Goal: Task Accomplishment & Management: Use online tool/utility

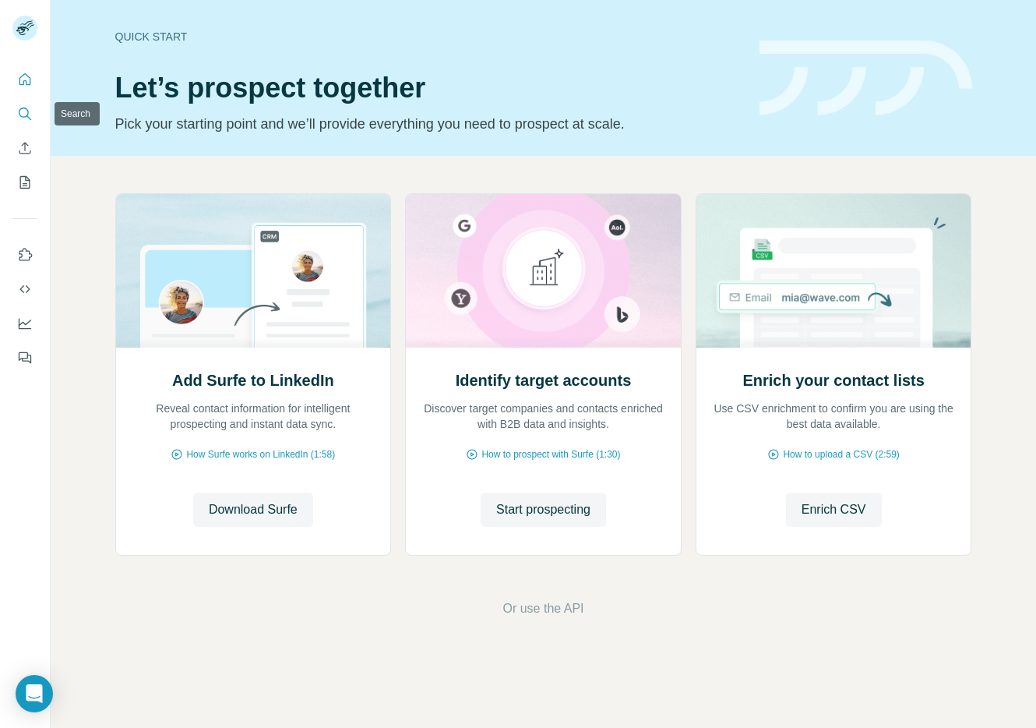
click at [24, 110] on icon "Search" at bounding box center [25, 114] width 16 height 16
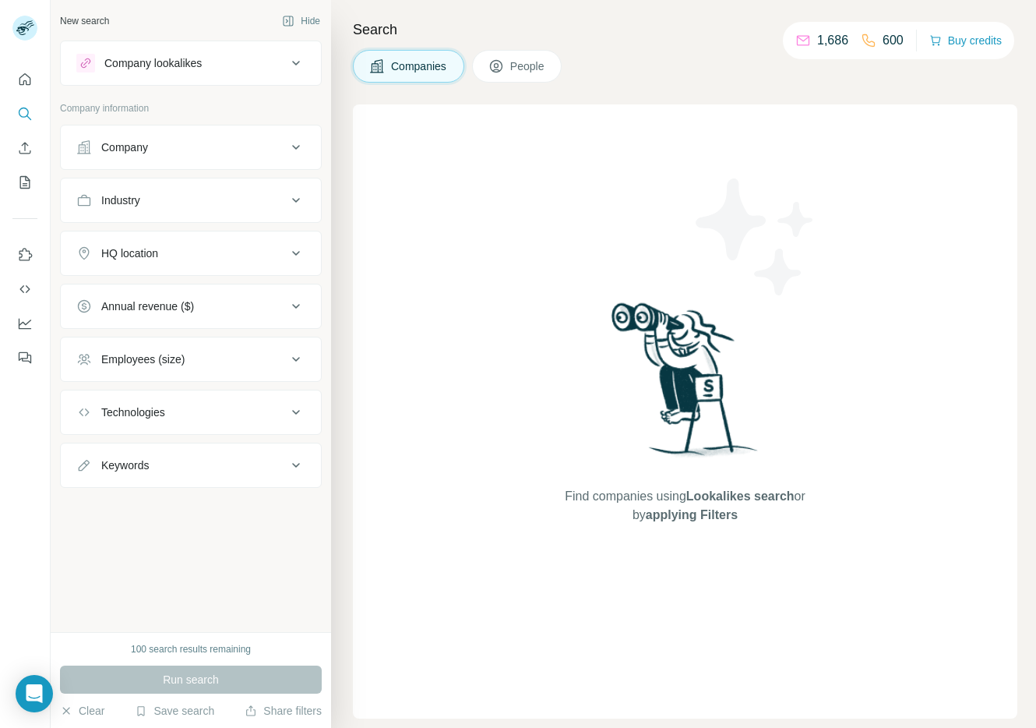
click at [224, 56] on div "Company lookalikes" at bounding box center [181, 63] width 210 height 19
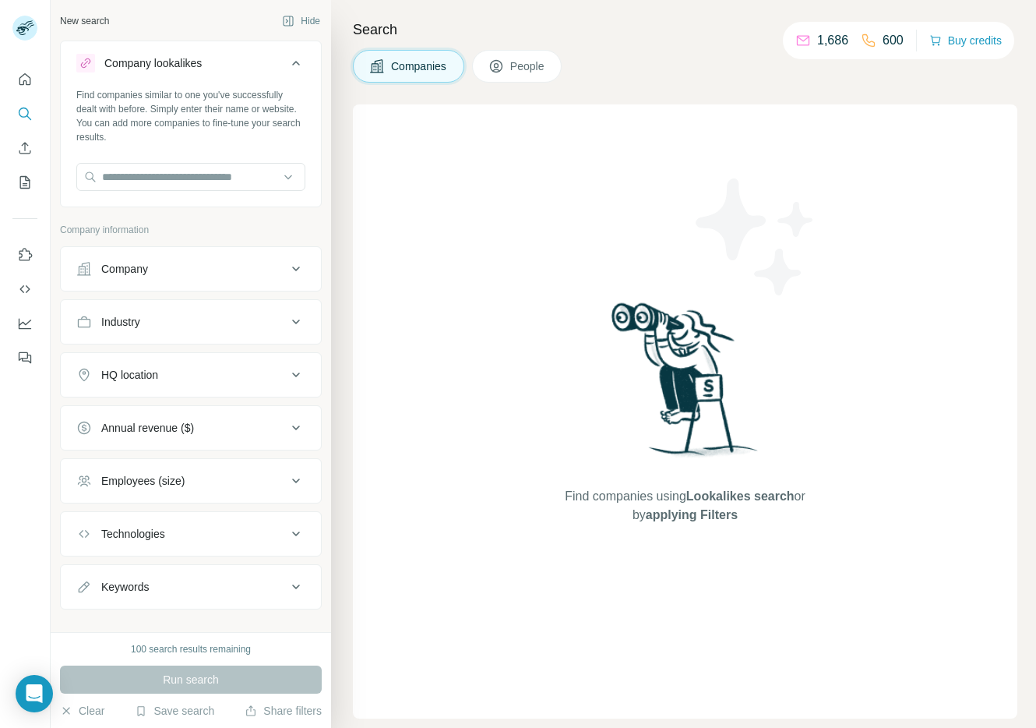
click at [224, 56] on div "Company lookalikes" at bounding box center [181, 63] width 210 height 19
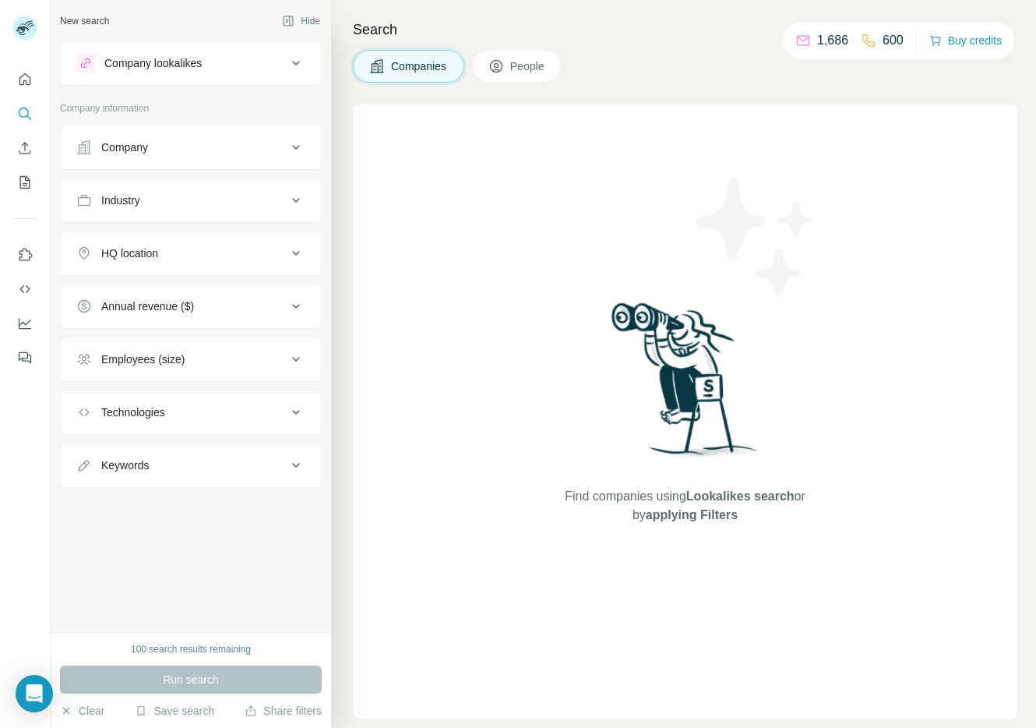
click at [197, 145] on div "Company" at bounding box center [181, 147] width 210 height 16
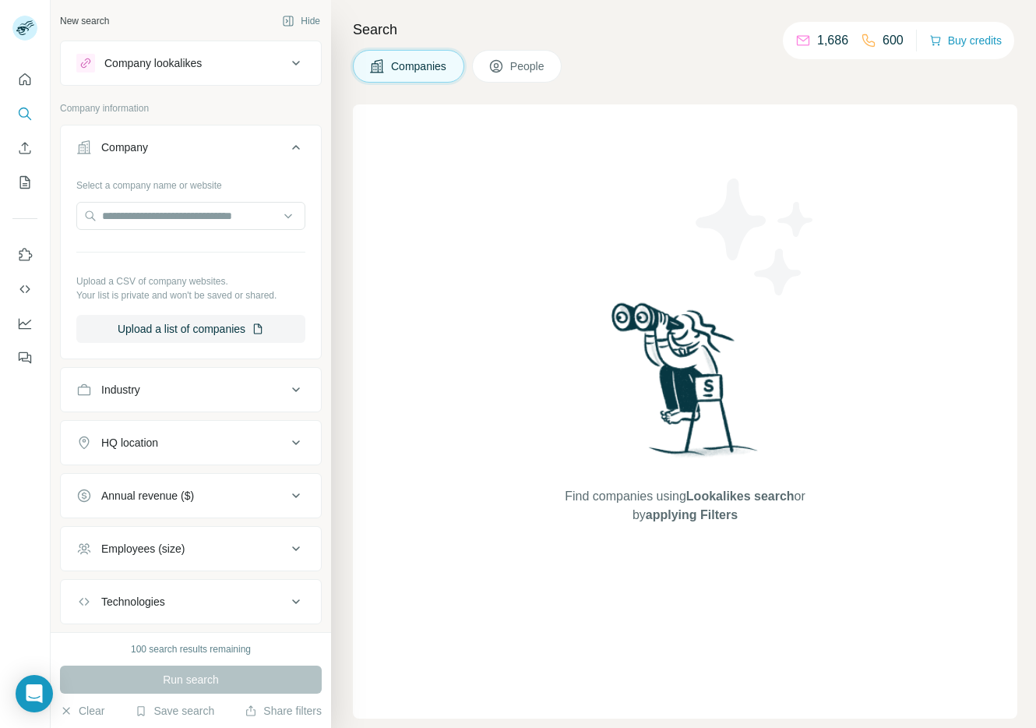
click at [197, 145] on div "Company" at bounding box center [181, 147] width 210 height 16
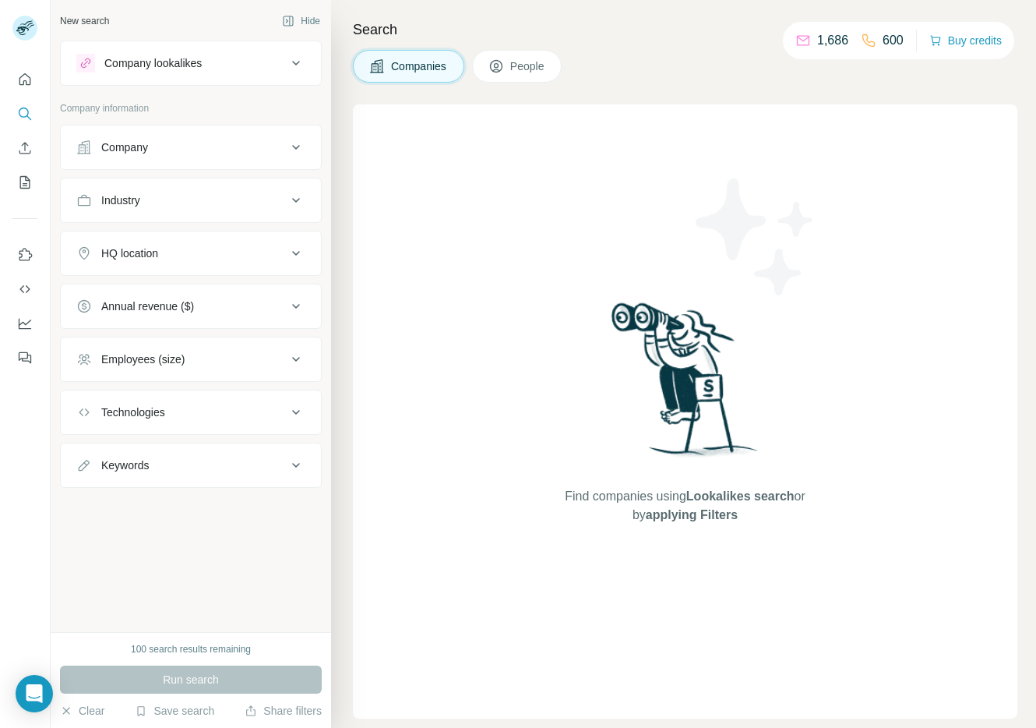
click at [197, 145] on div "Company" at bounding box center [181, 147] width 210 height 16
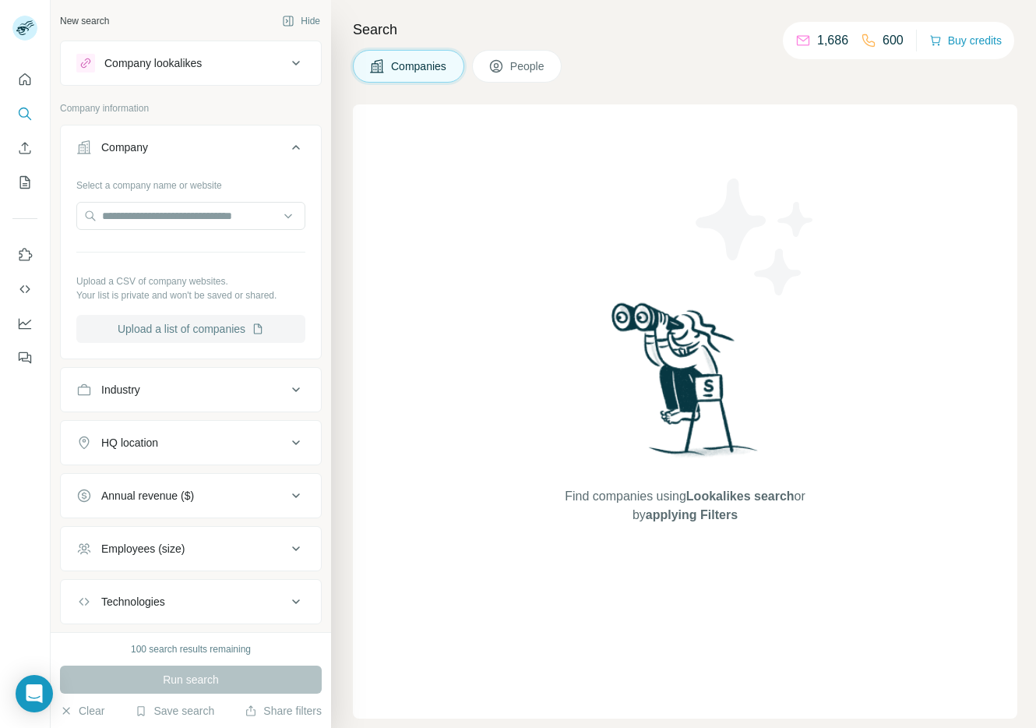
click at [208, 326] on button "Upload a list of companies" at bounding box center [190, 329] width 229 height 28
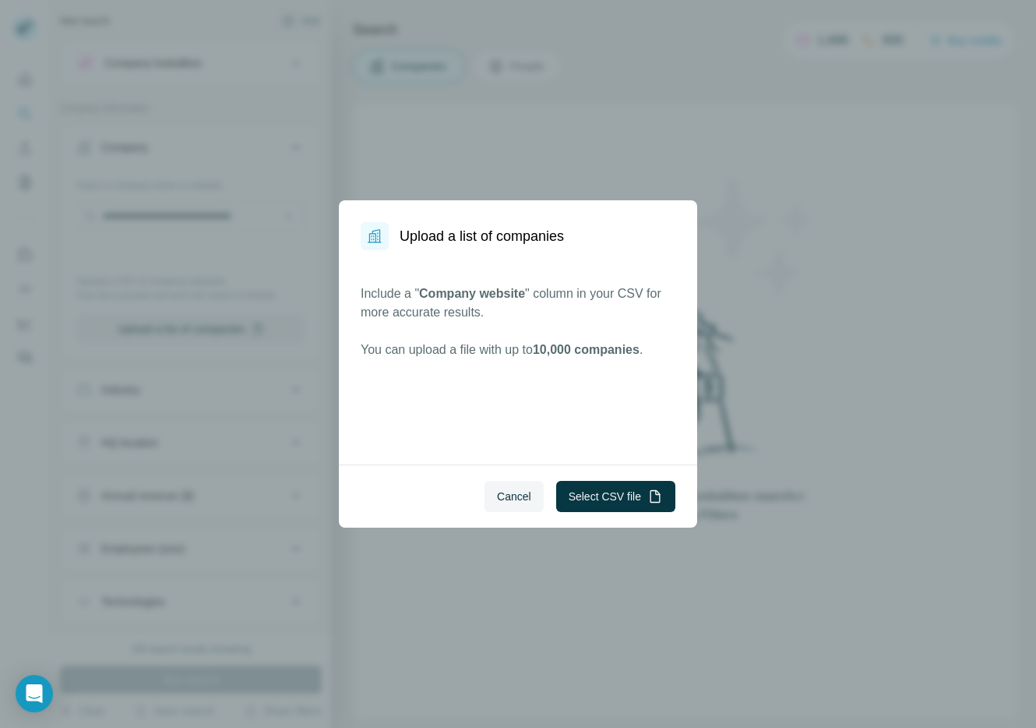
drag, startPoint x: 469, startPoint y: 580, endPoint x: 472, endPoint y: 567, distance: 13.6
click at [469, 580] on div "Upload a list of companies Include a " Company website " column in your CSV for…" at bounding box center [518, 364] width 1036 height 728
click at [510, 496] on span "Cancel" at bounding box center [514, 496] width 34 height 16
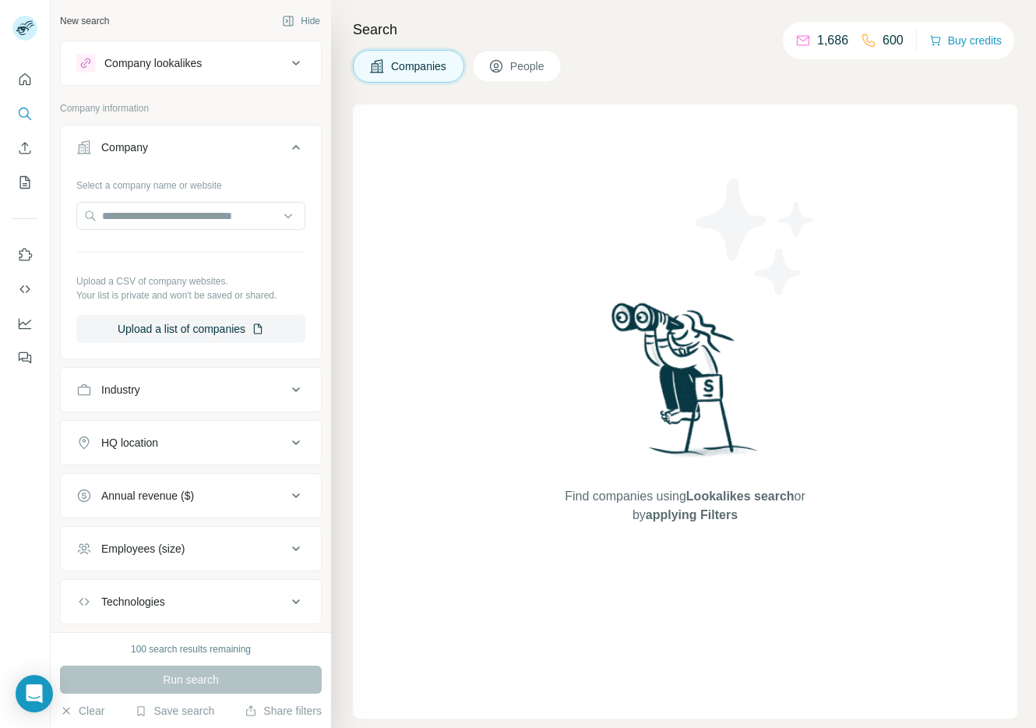
click at [697, 504] on span "Find companies using Lookalikes search or by applying Filters" at bounding box center [684, 505] width 249 height 37
click at [200, 322] on button "Upload a list of companies" at bounding box center [190, 329] width 229 height 28
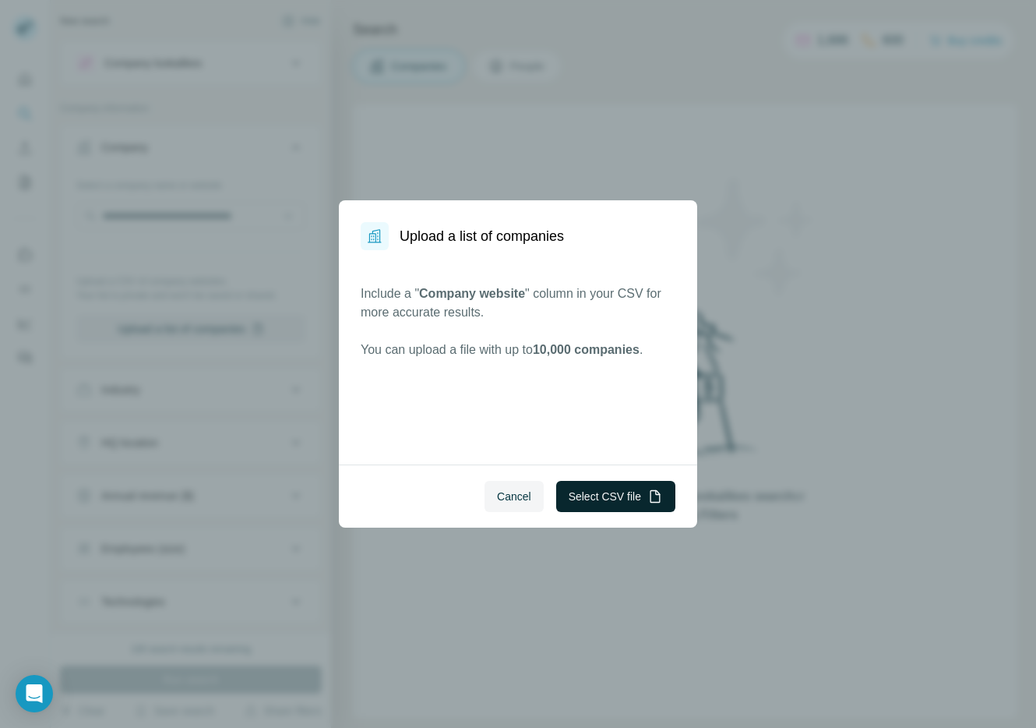
click at [637, 496] on button "Select CSV file" at bounding box center [615, 496] width 119 height 31
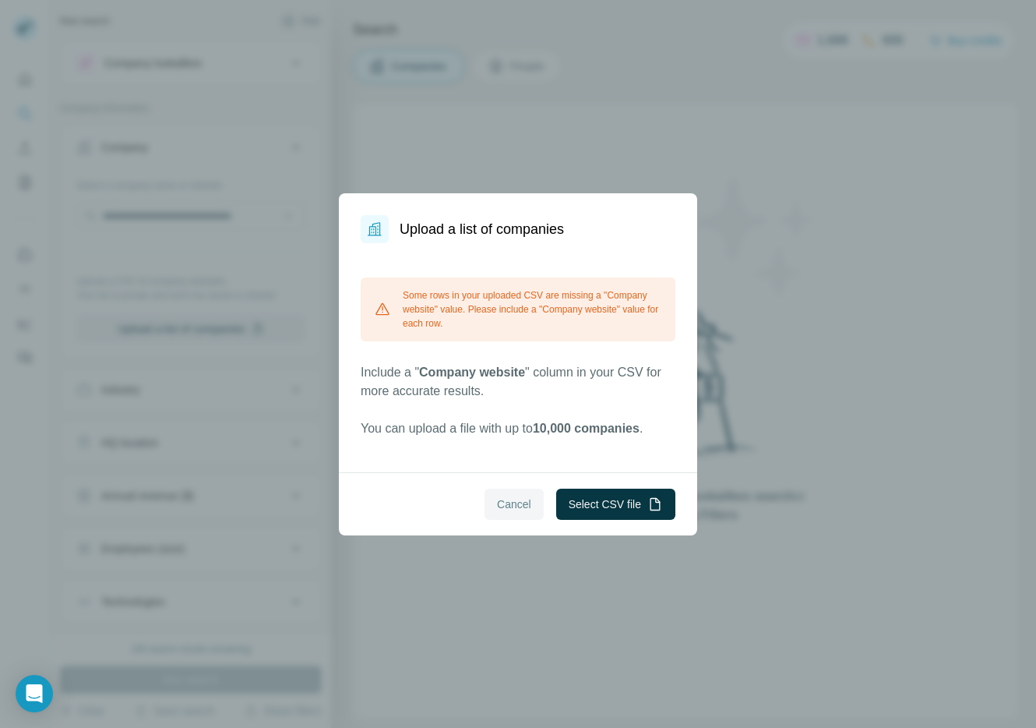
click at [509, 507] on span "Cancel" at bounding box center [514, 504] width 34 height 16
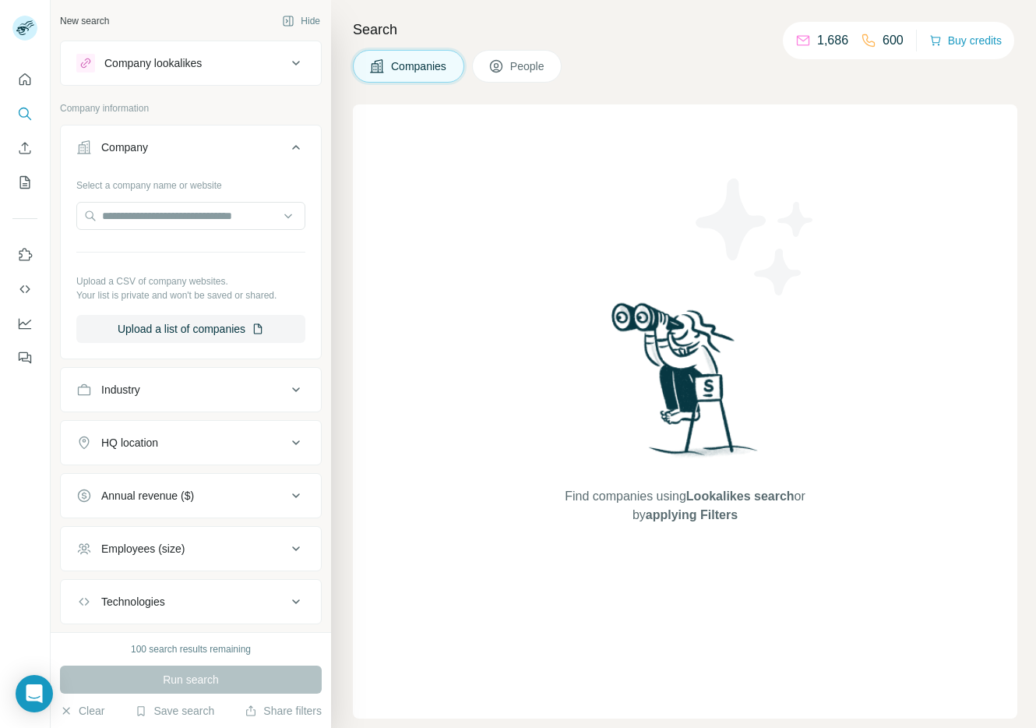
click at [523, 68] on span "People" at bounding box center [528, 66] width 36 height 16
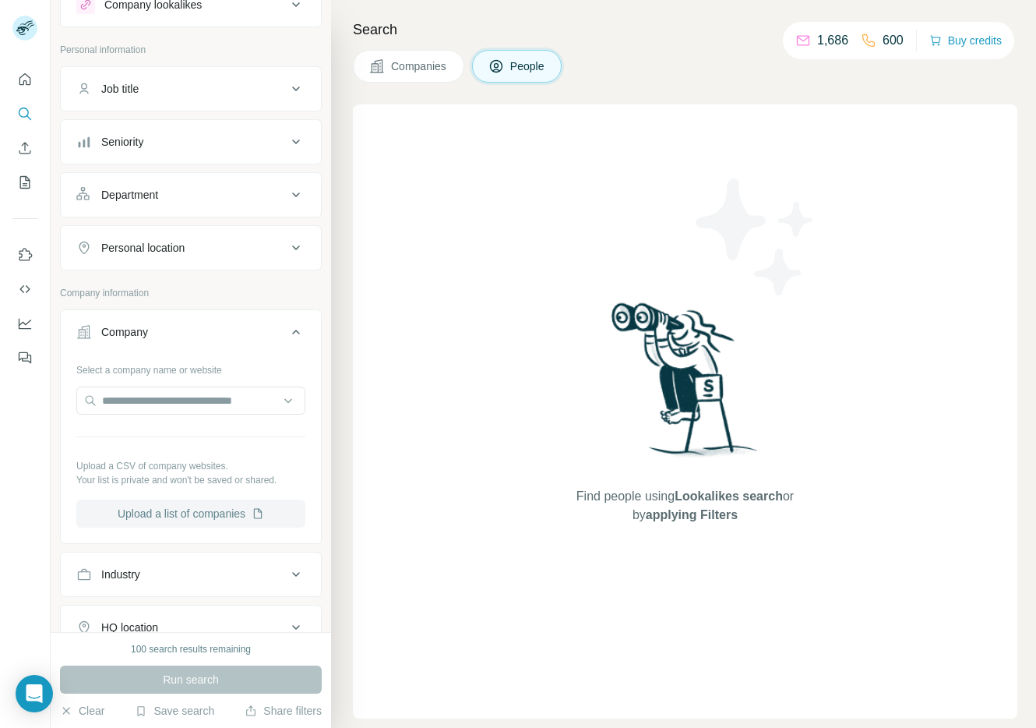
scroll to position [92, 0]
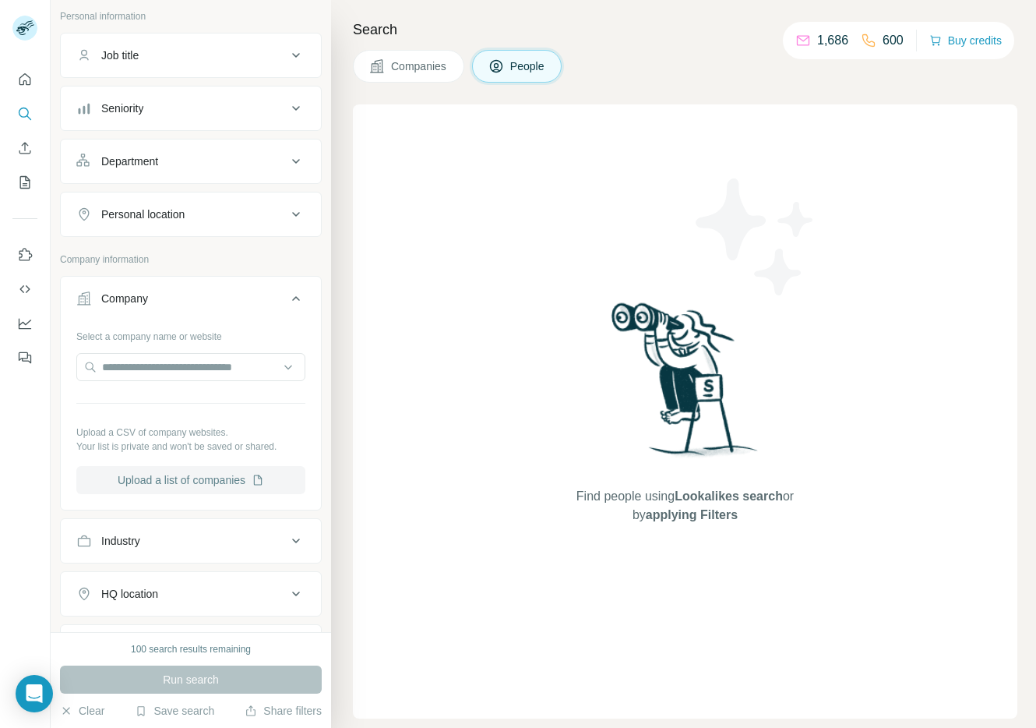
click at [201, 484] on button "Upload a list of companies" at bounding box center [190, 480] width 229 height 28
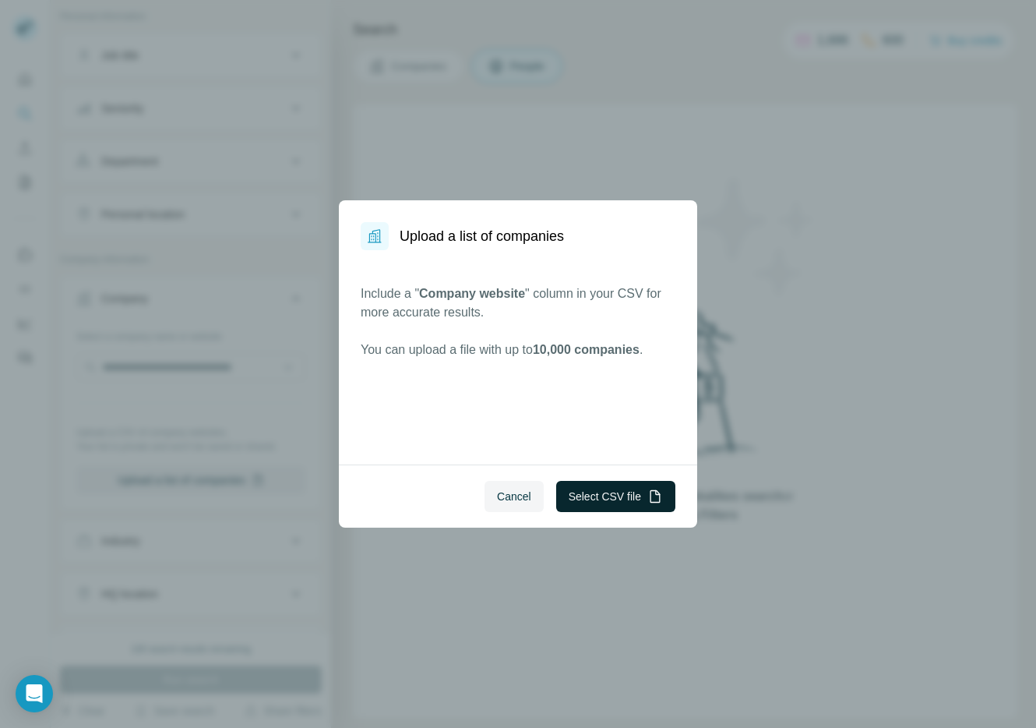
click at [618, 490] on button "Select CSV file" at bounding box center [615, 496] width 119 height 31
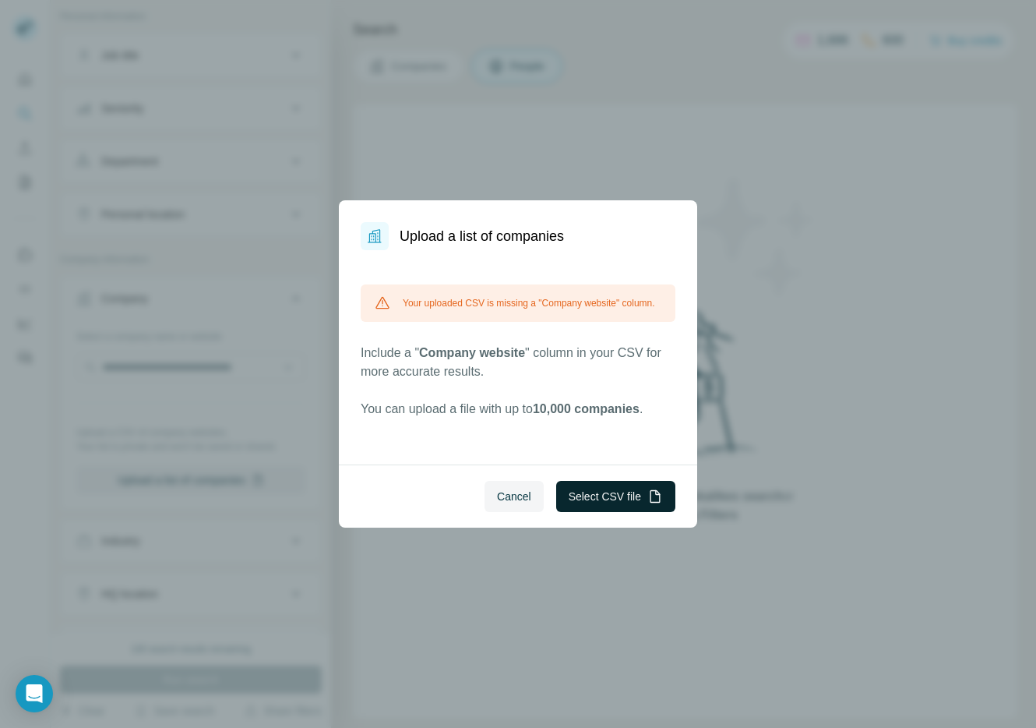
click at [619, 499] on button "Select CSV file" at bounding box center [615, 496] width 119 height 31
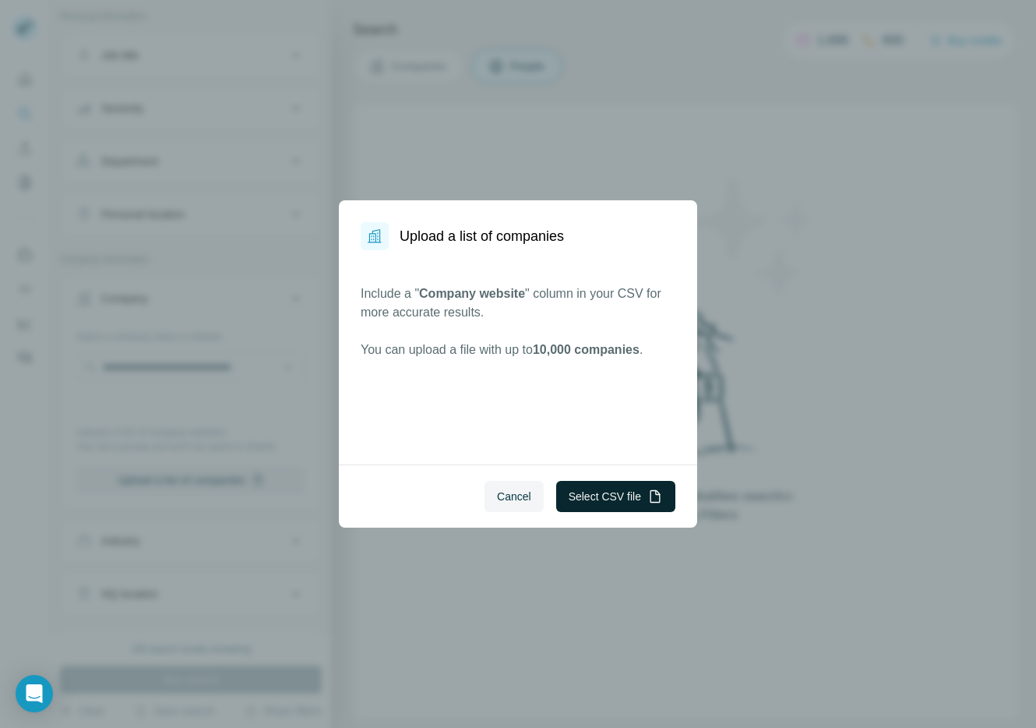
click at [600, 498] on button "Select CSV file" at bounding box center [615, 496] width 119 height 31
click at [520, 491] on span "Cancel" at bounding box center [514, 496] width 34 height 16
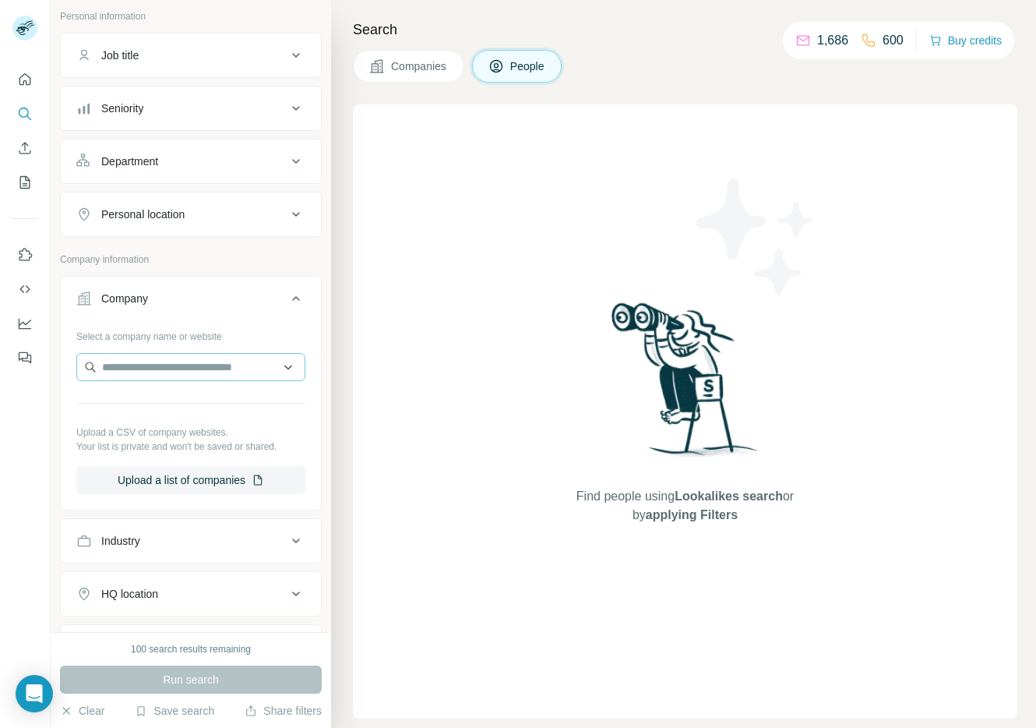
scroll to position [294, 0]
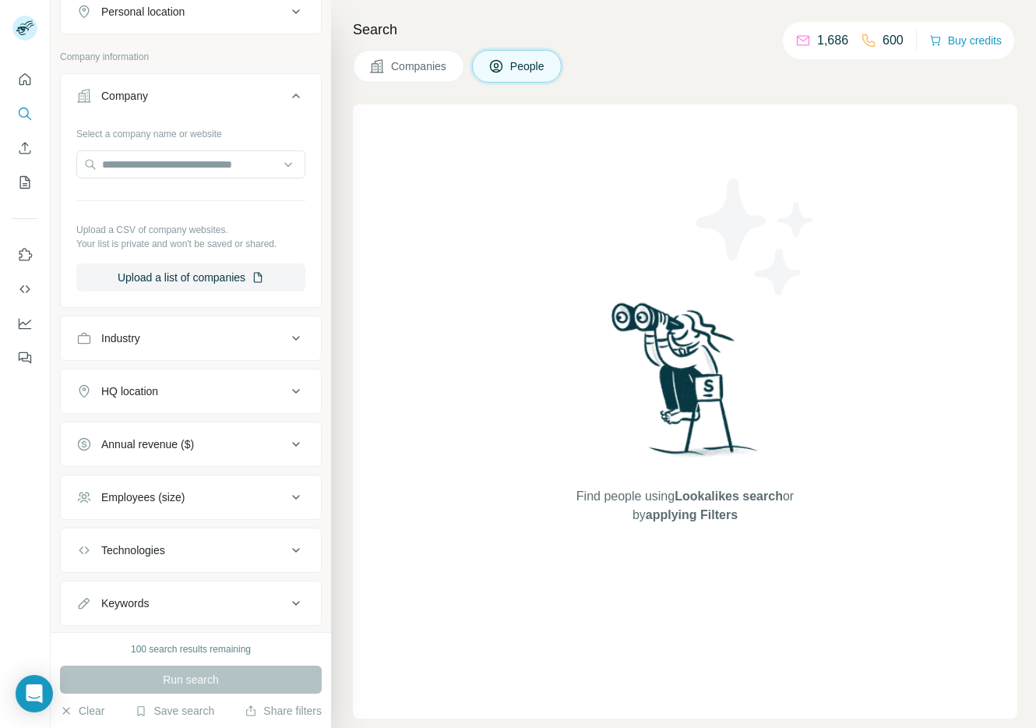
click at [207, 495] on div "Employees (size)" at bounding box center [181, 497] width 210 height 16
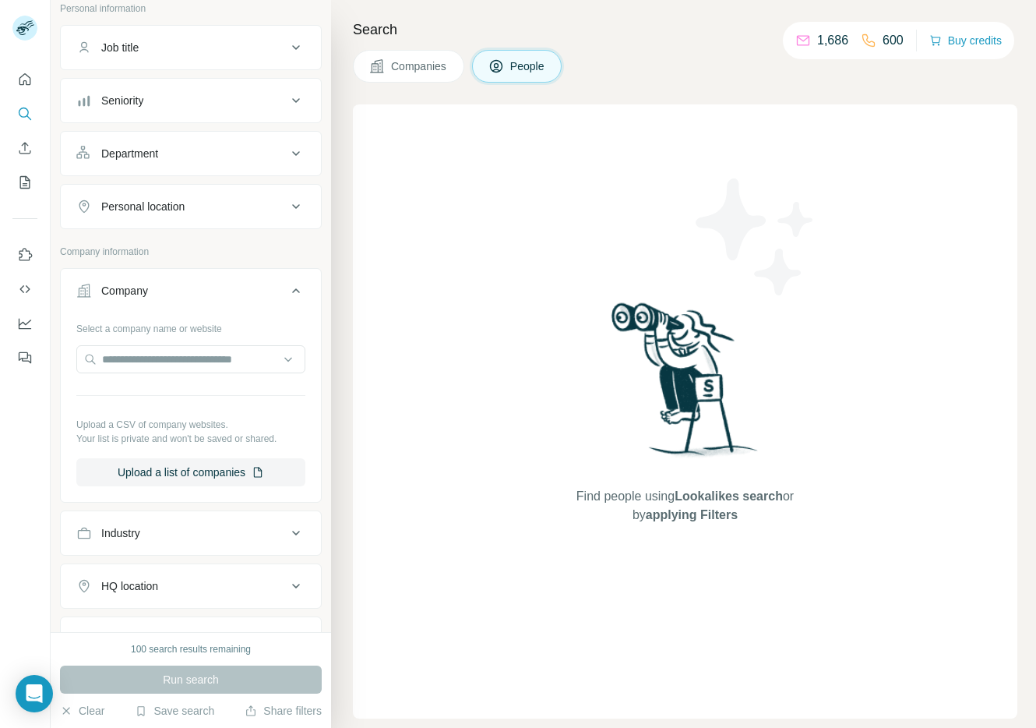
scroll to position [107, 0]
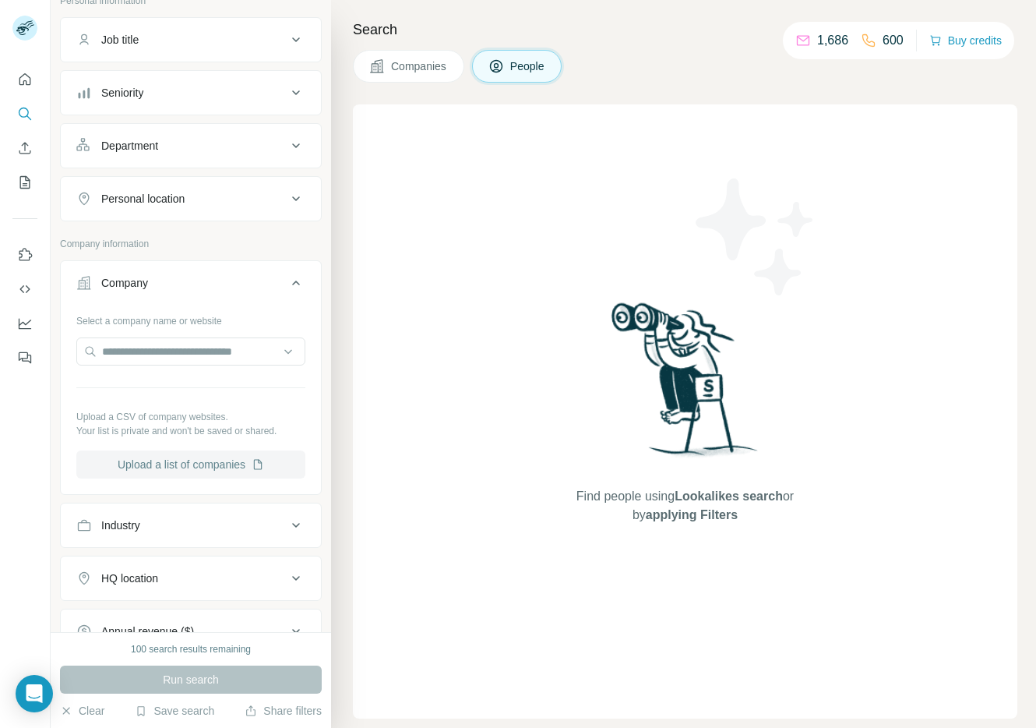
click at [213, 463] on button "Upload a list of companies" at bounding box center [190, 464] width 229 height 28
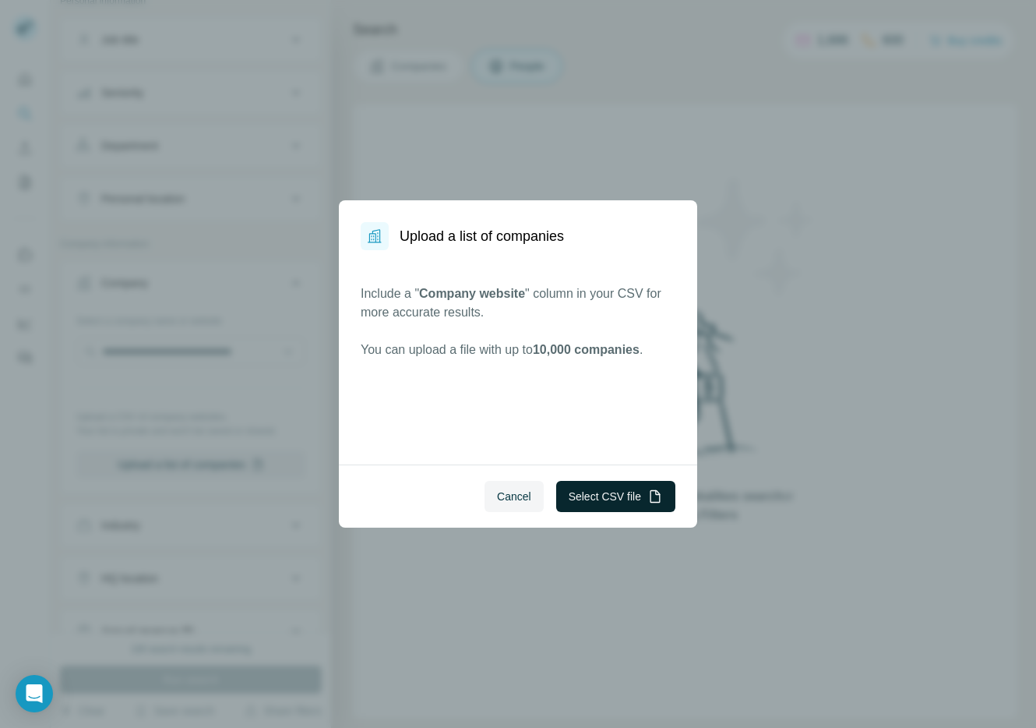
click at [608, 492] on button "Select CSV file" at bounding box center [615, 496] width 119 height 31
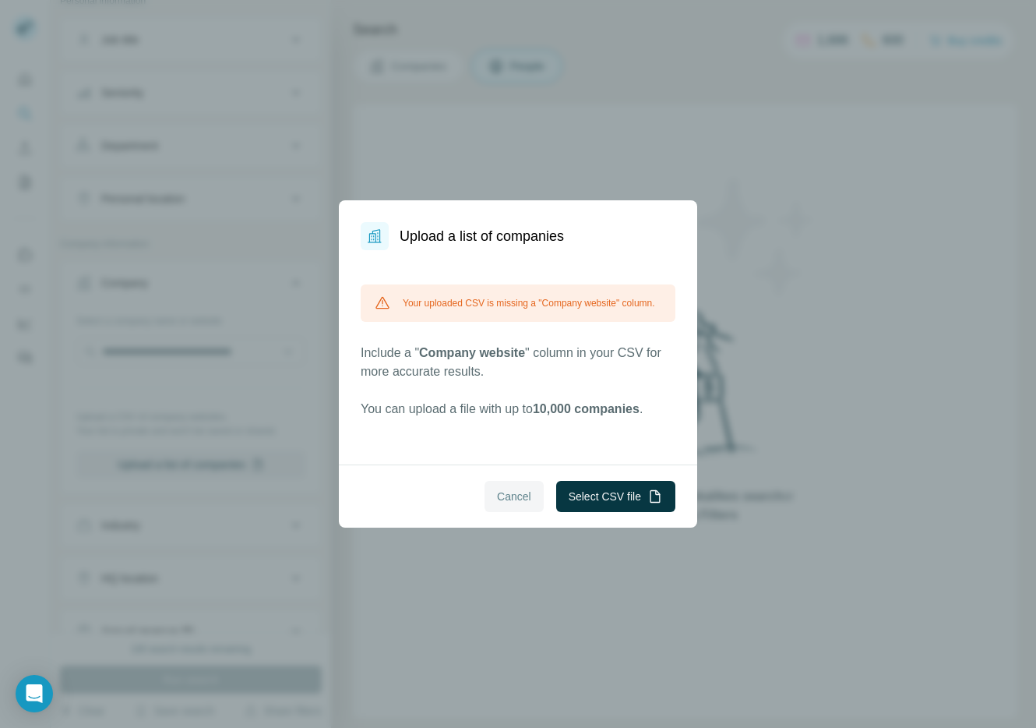
click at [501, 496] on span "Cancel" at bounding box center [514, 496] width 34 height 16
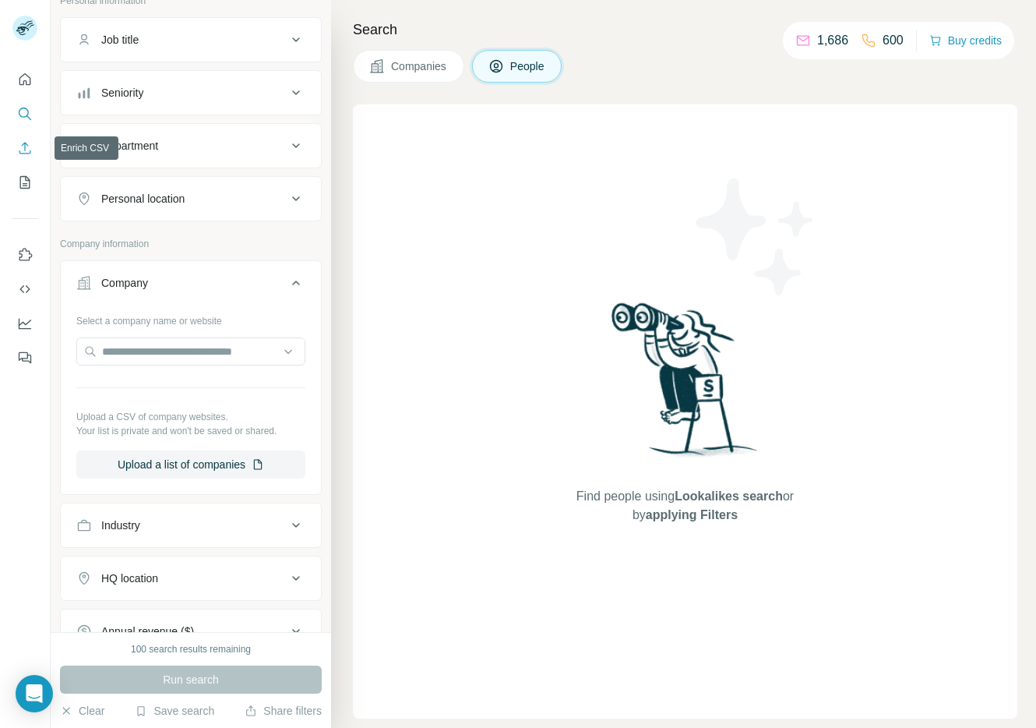
click at [23, 146] on icon "Enrich CSV" at bounding box center [25, 148] width 16 height 16
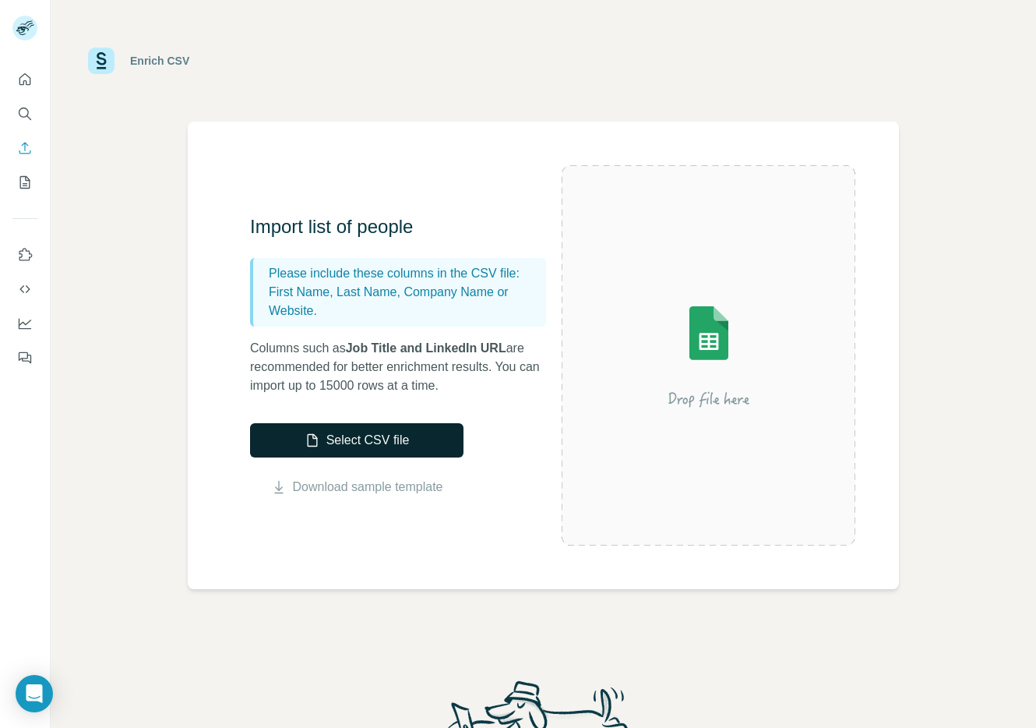
click at [374, 441] on button "Select CSV file" at bounding box center [356, 440] width 213 height 34
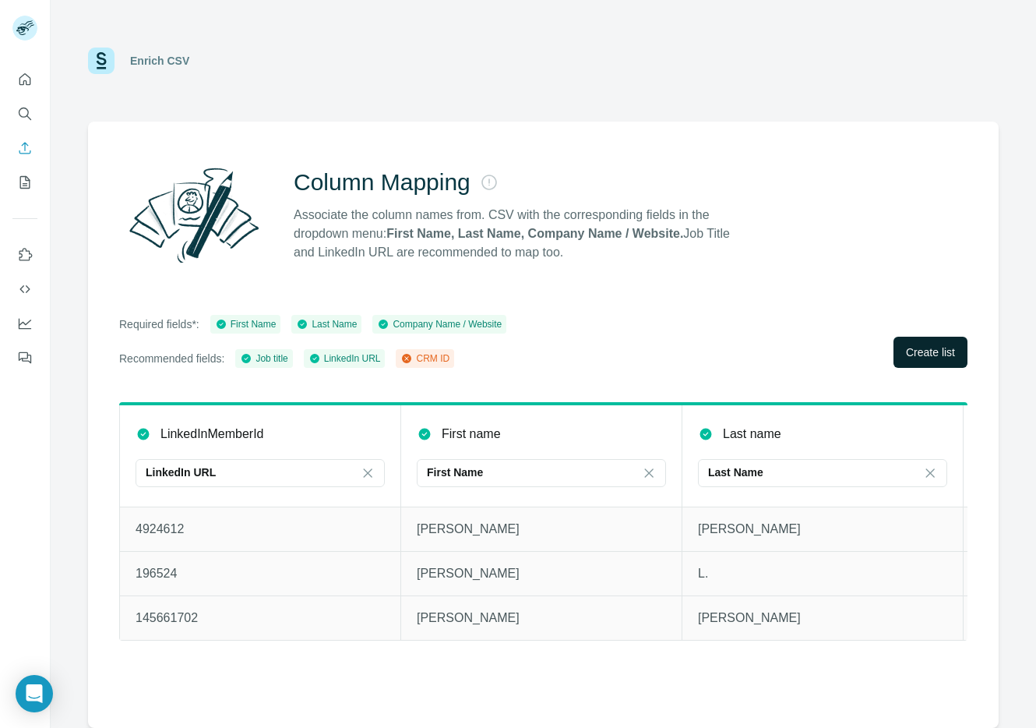
click at [933, 350] on span "Create list" at bounding box center [930, 352] width 49 height 16
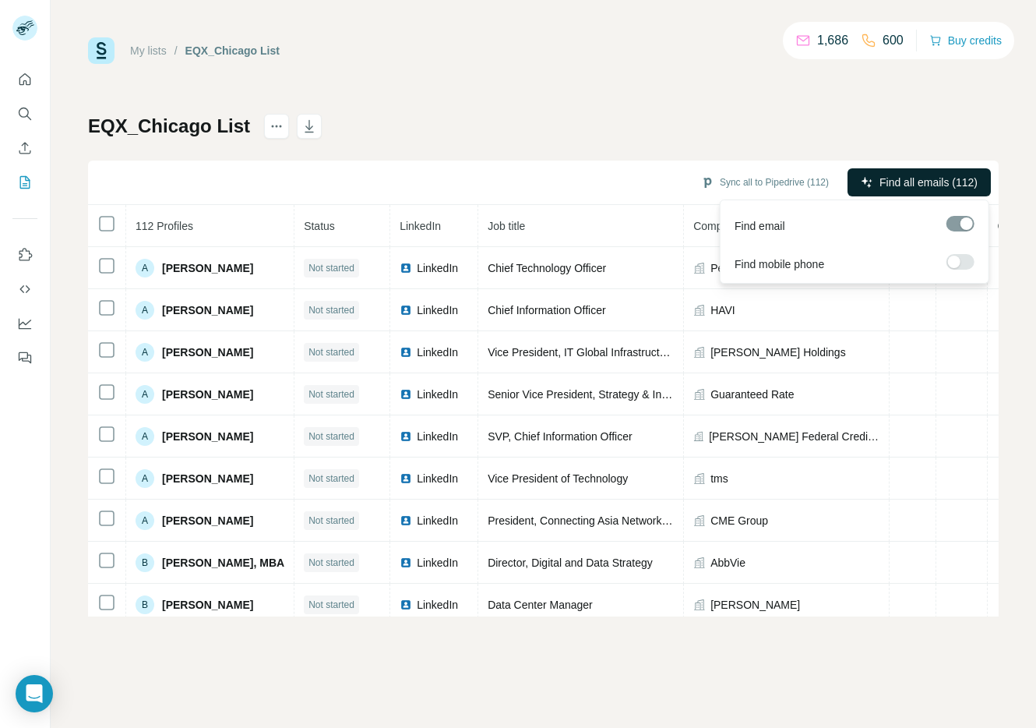
click at [910, 180] on span "Find all emails (112)" at bounding box center [928, 182] width 98 height 16
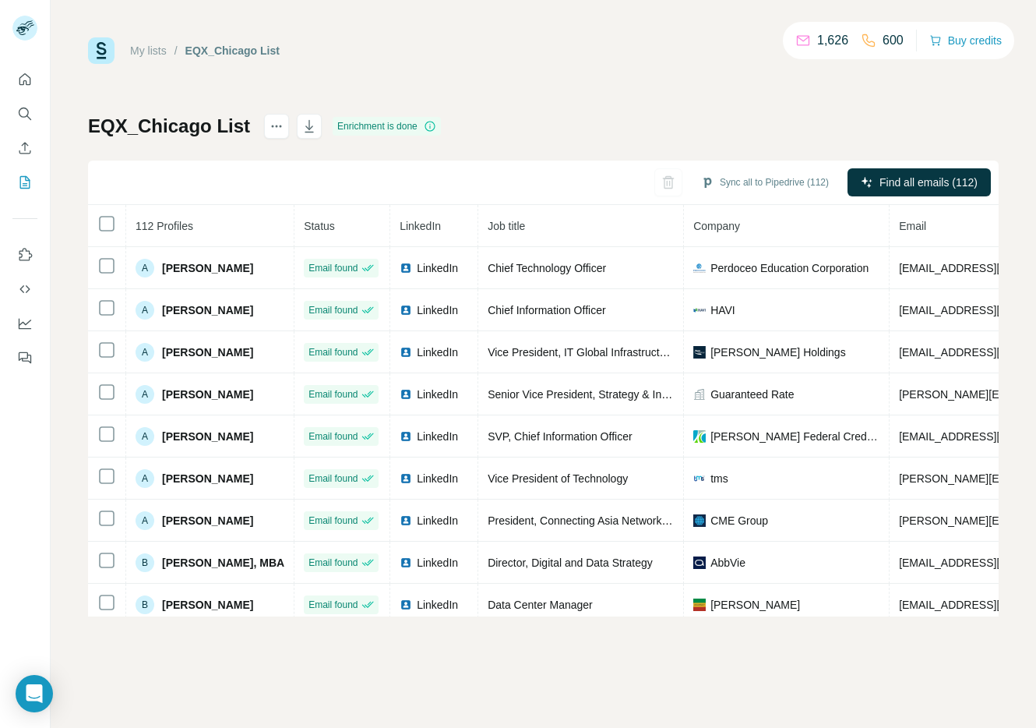
click at [573, 93] on div "My lists / EQX_Chicago List 1,626 600 Buy credits EQX_Chicago List Enrichment i…" at bounding box center [543, 326] width 911 height 579
click at [562, 109] on div "My lists / EQX_Chicago List 1,626 600 Buy credits EQX_Chicago List Enrichment i…" at bounding box center [543, 326] width 911 height 579
click at [309, 125] on icon "button" at bounding box center [309, 127] width 8 height 5
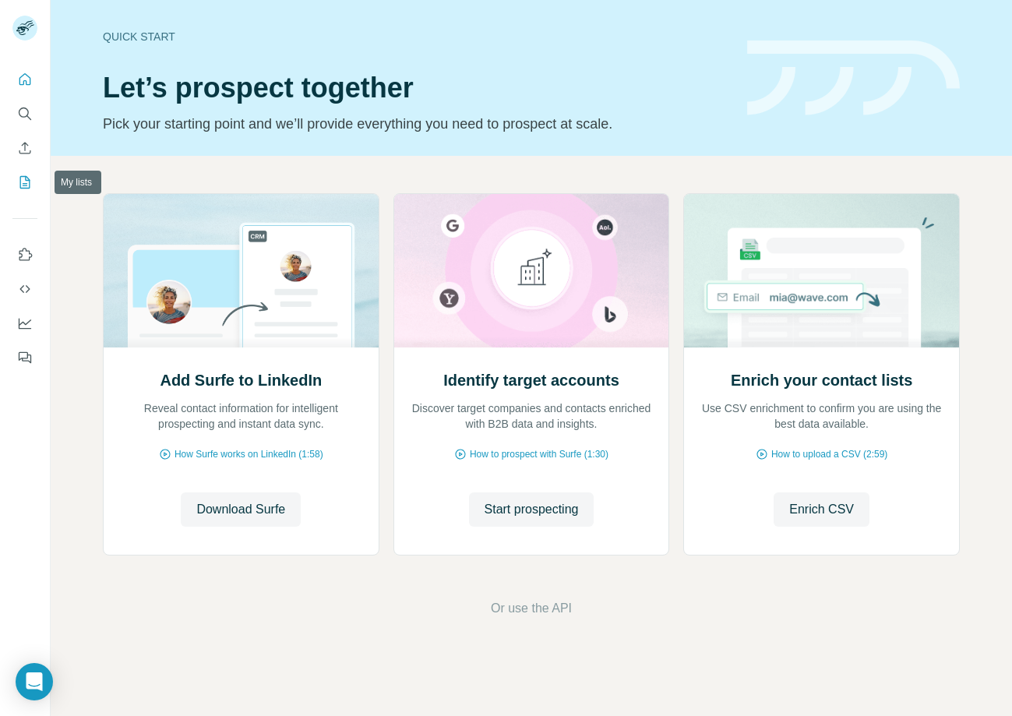
click at [28, 178] on icon "My lists" at bounding box center [25, 182] width 10 height 12
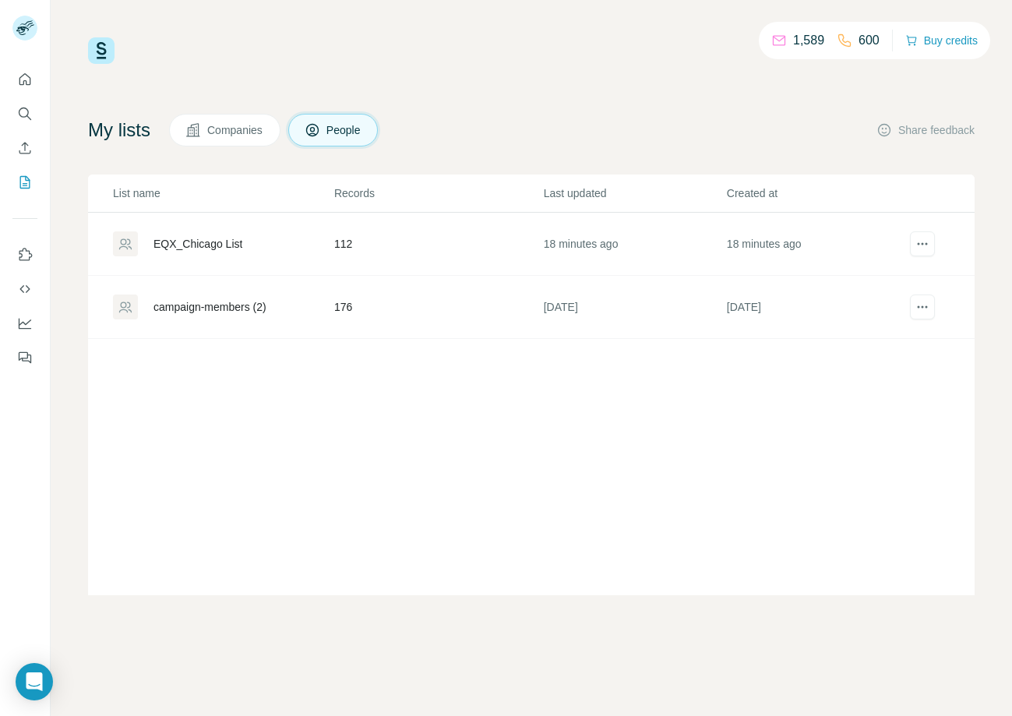
click at [196, 242] on div "EQX_Chicago List" at bounding box center [197, 244] width 89 height 16
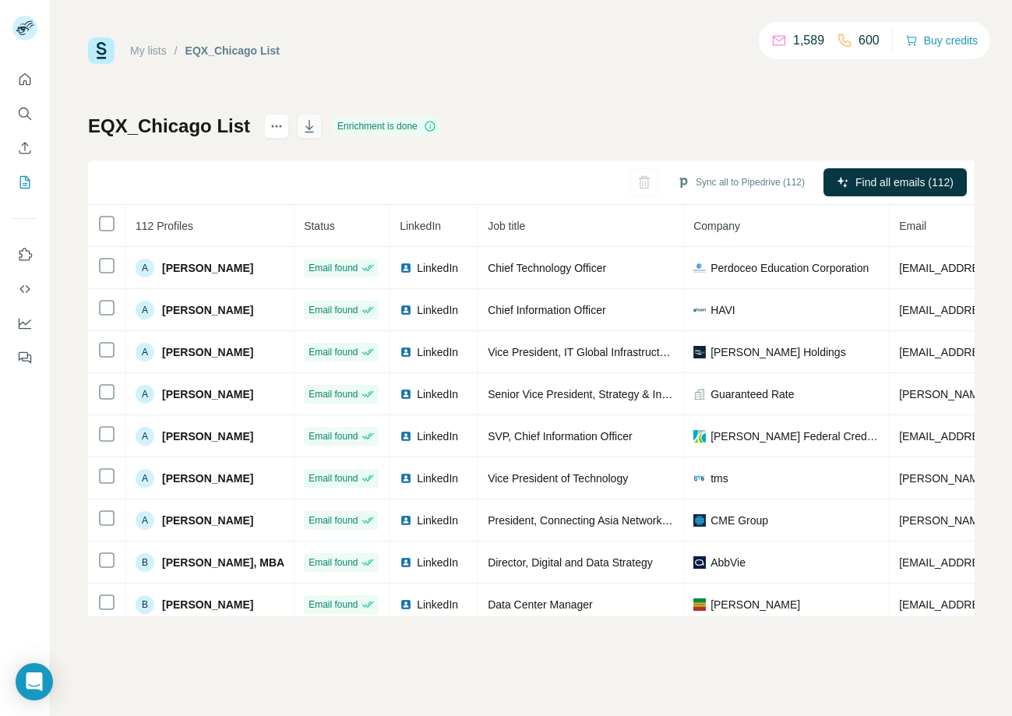
click at [306, 125] on icon "button" at bounding box center [309, 126] width 16 height 16
